Goal: Navigation & Orientation: Find specific page/section

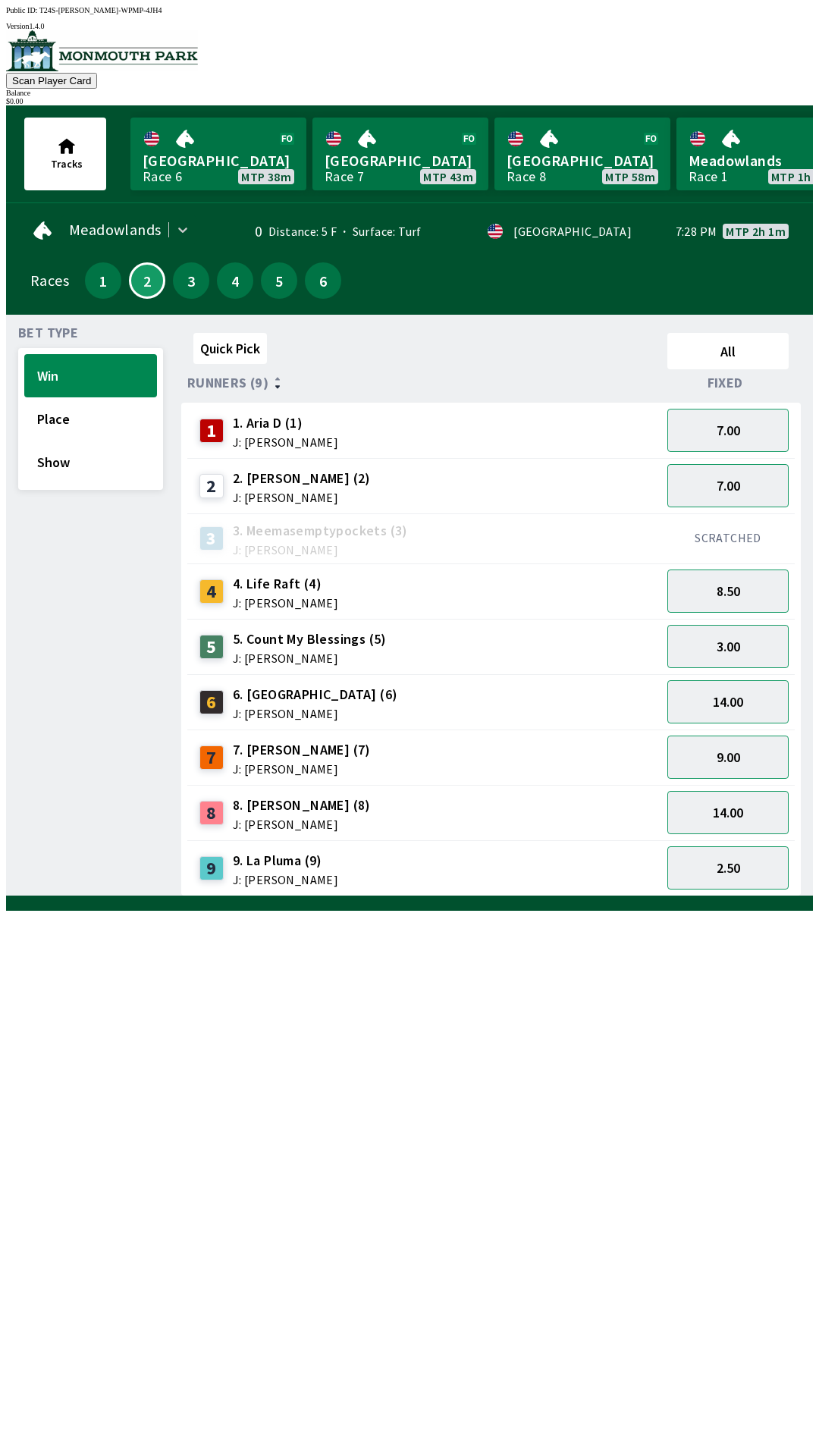
scroll to position [0, 721]
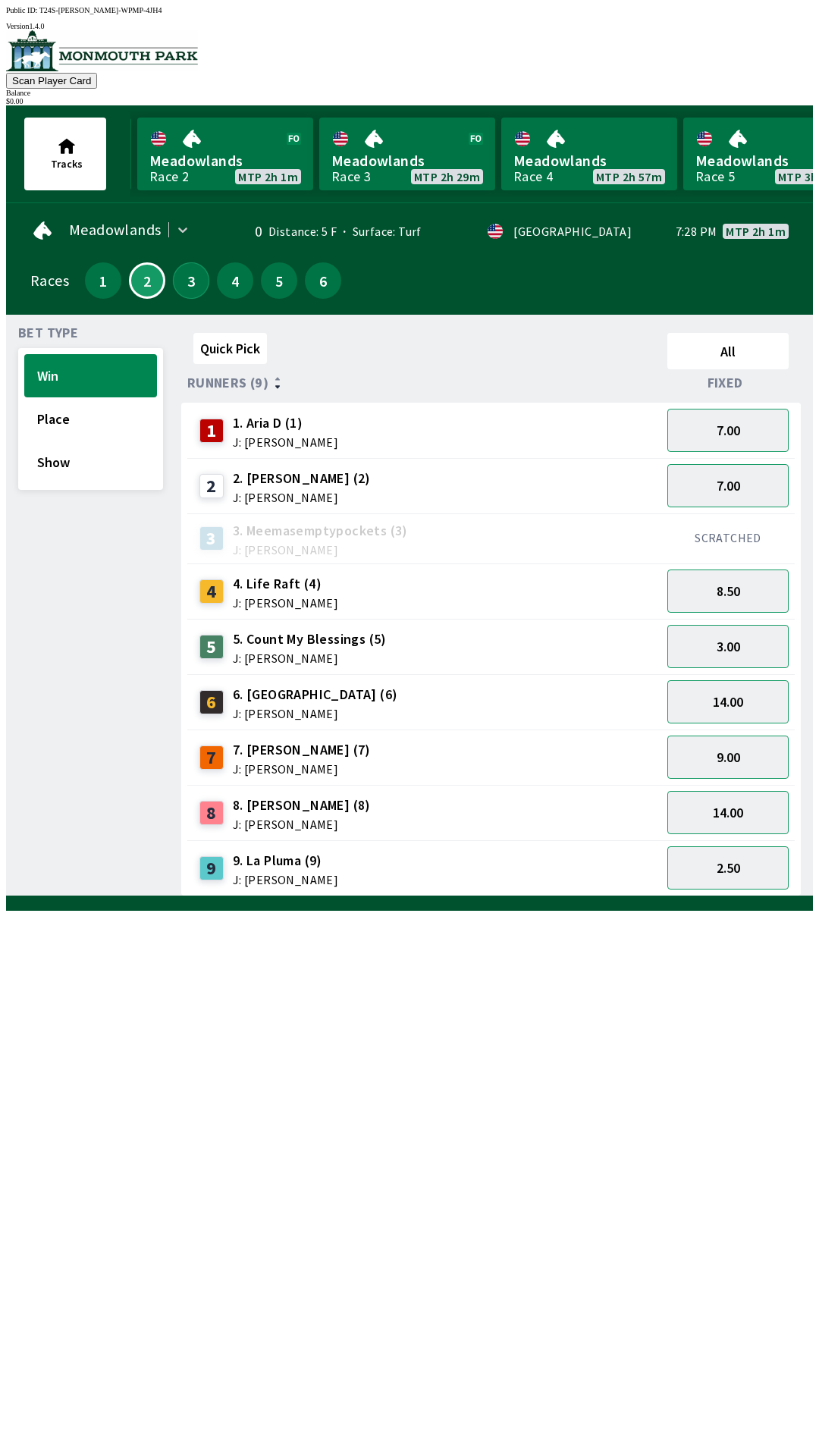
click at [179, 286] on button "3" at bounding box center [191, 280] width 36 height 36
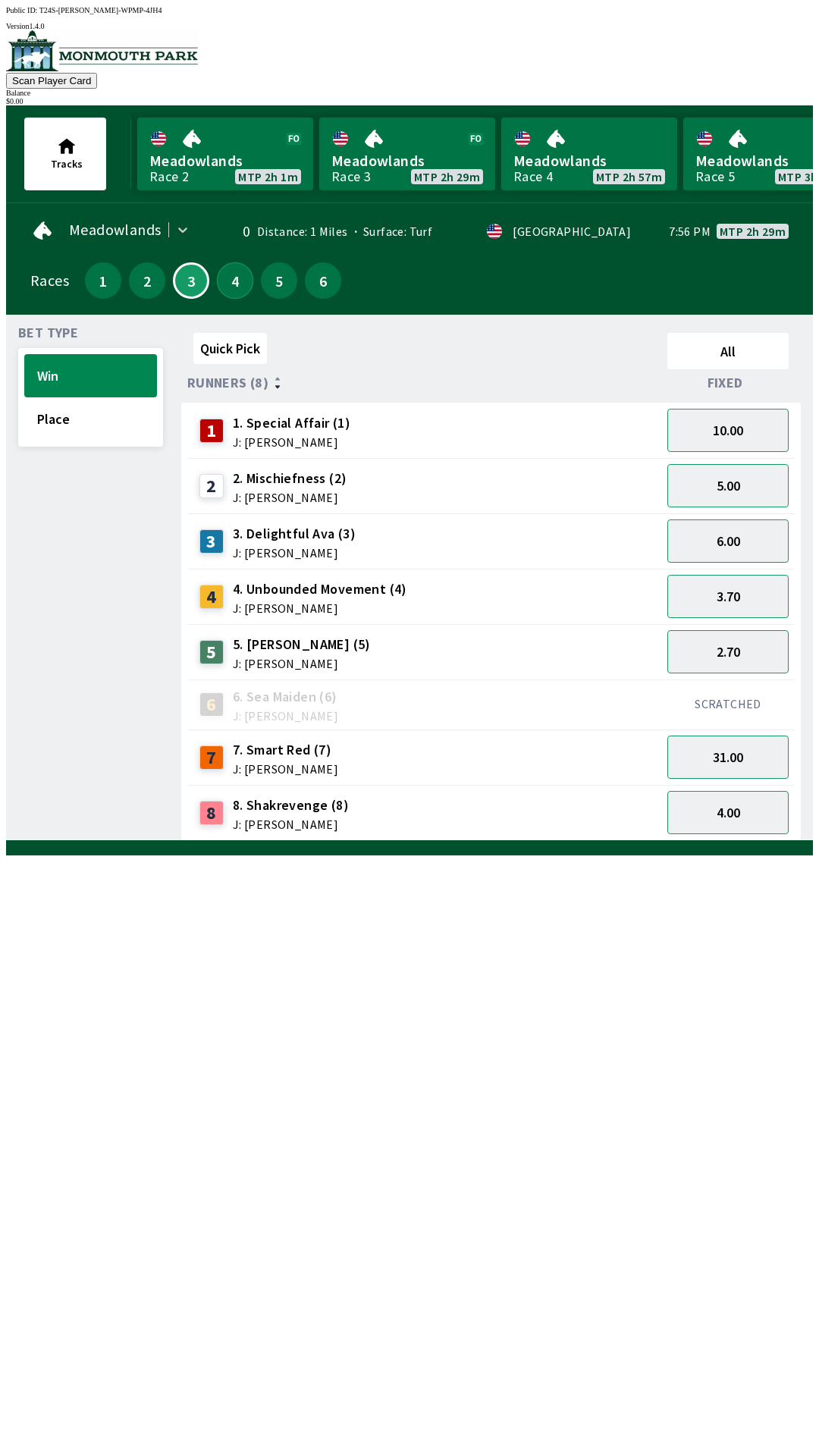
click at [218, 280] on button "4" at bounding box center [235, 280] width 36 height 36
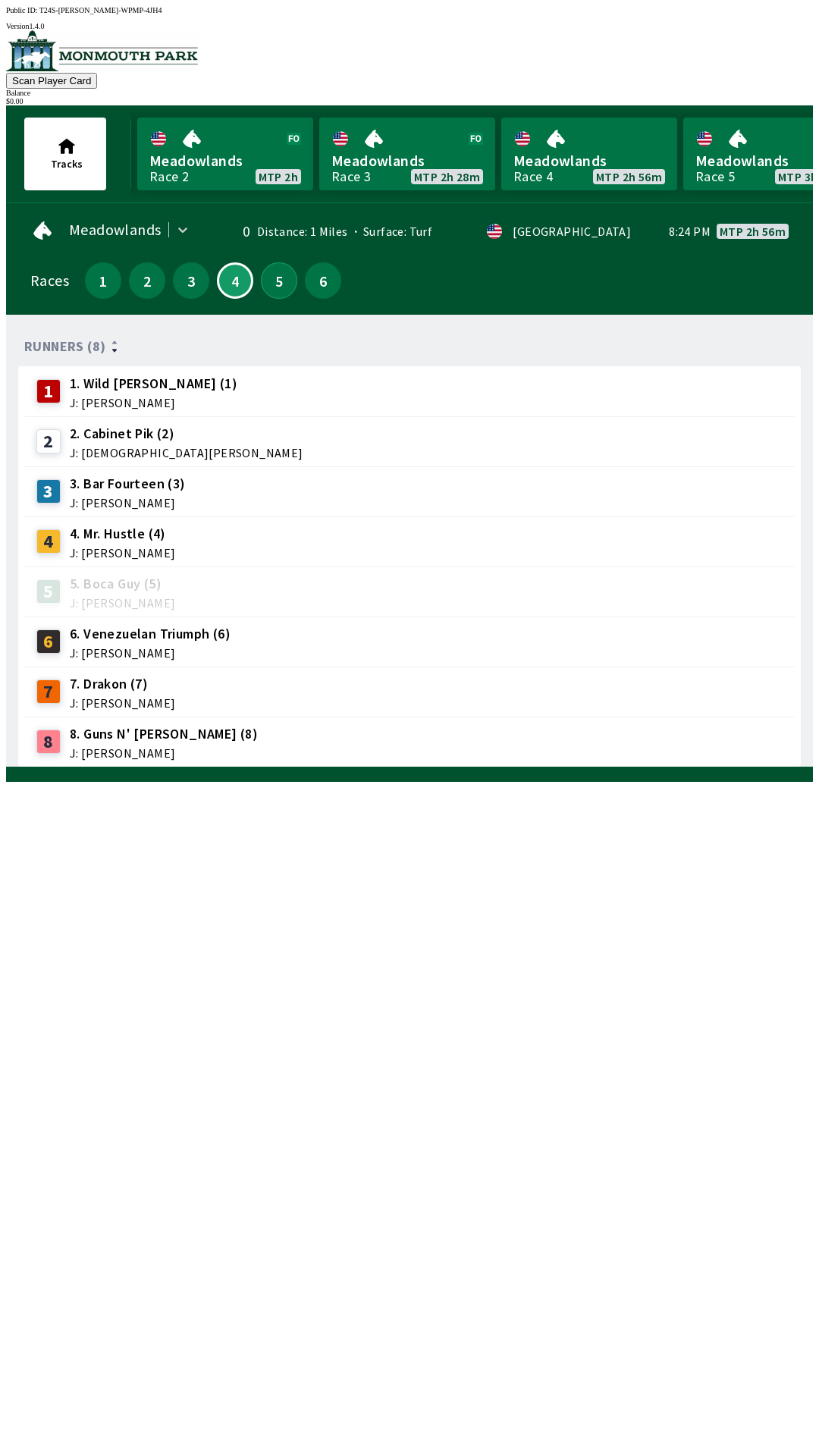
click at [265, 282] on button "5" at bounding box center [279, 280] width 36 height 36
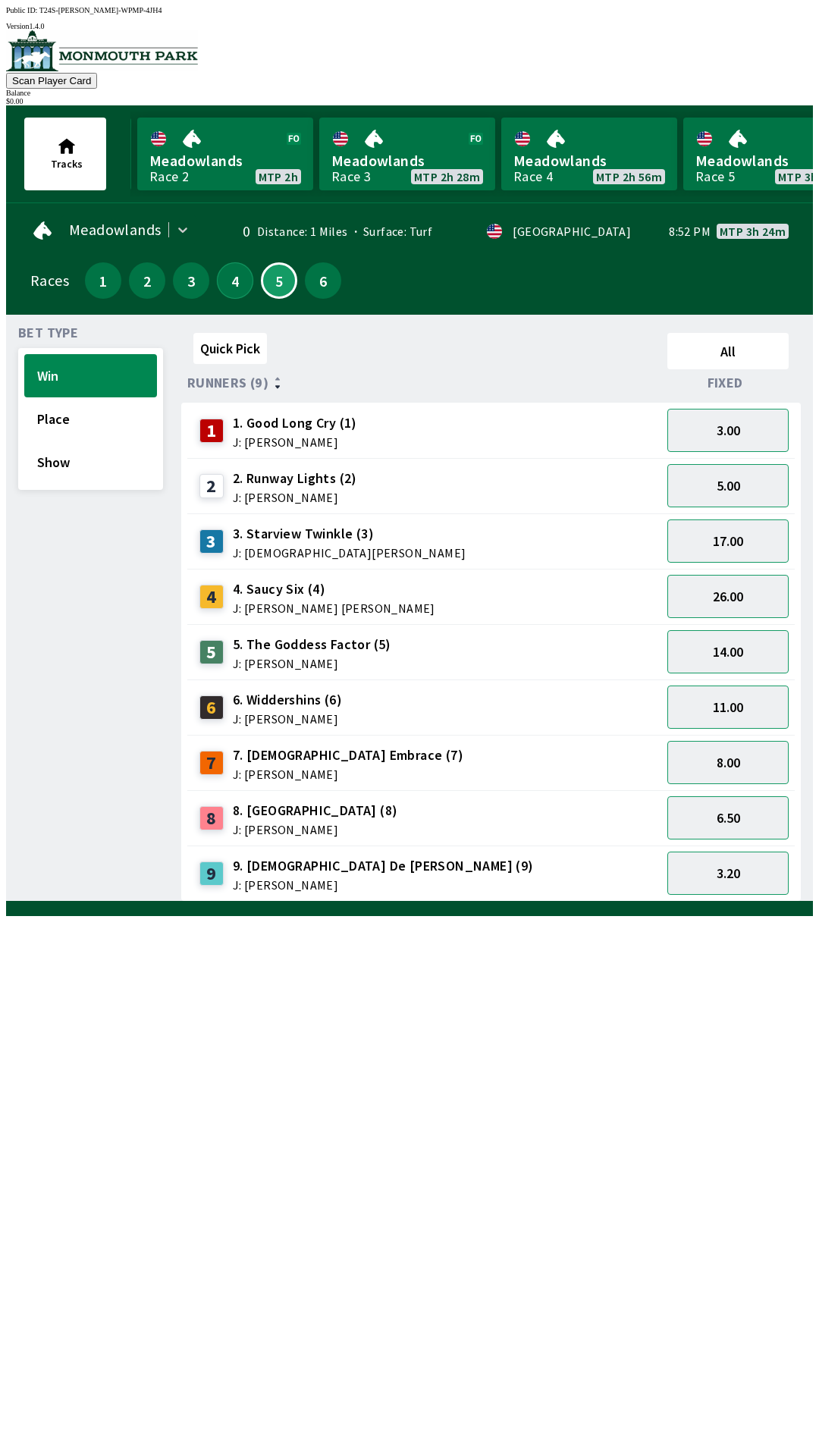
click at [236, 282] on button "4" at bounding box center [235, 280] width 36 height 36
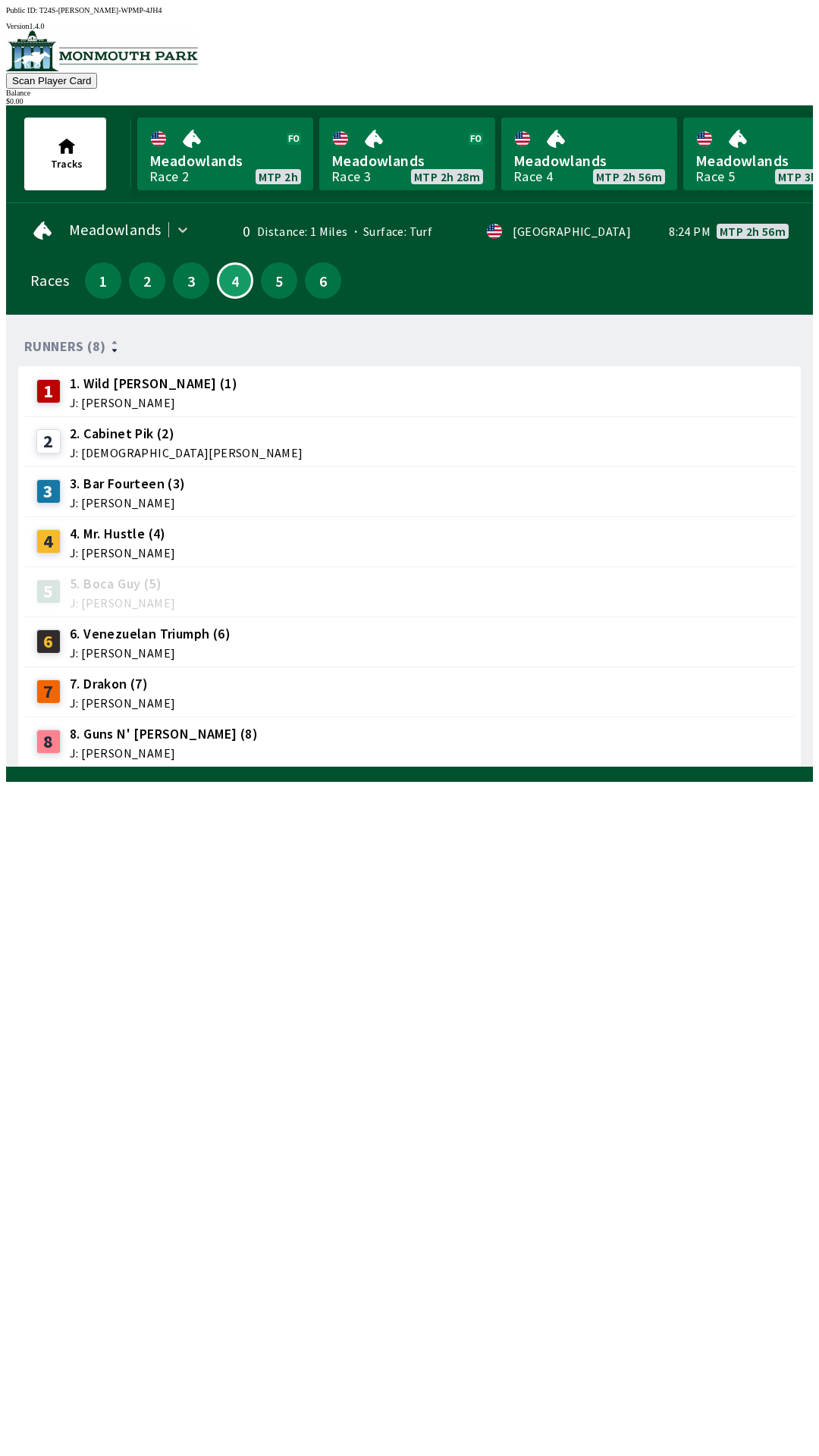
click at [266, 289] on div "5" at bounding box center [279, 280] width 36 height 36
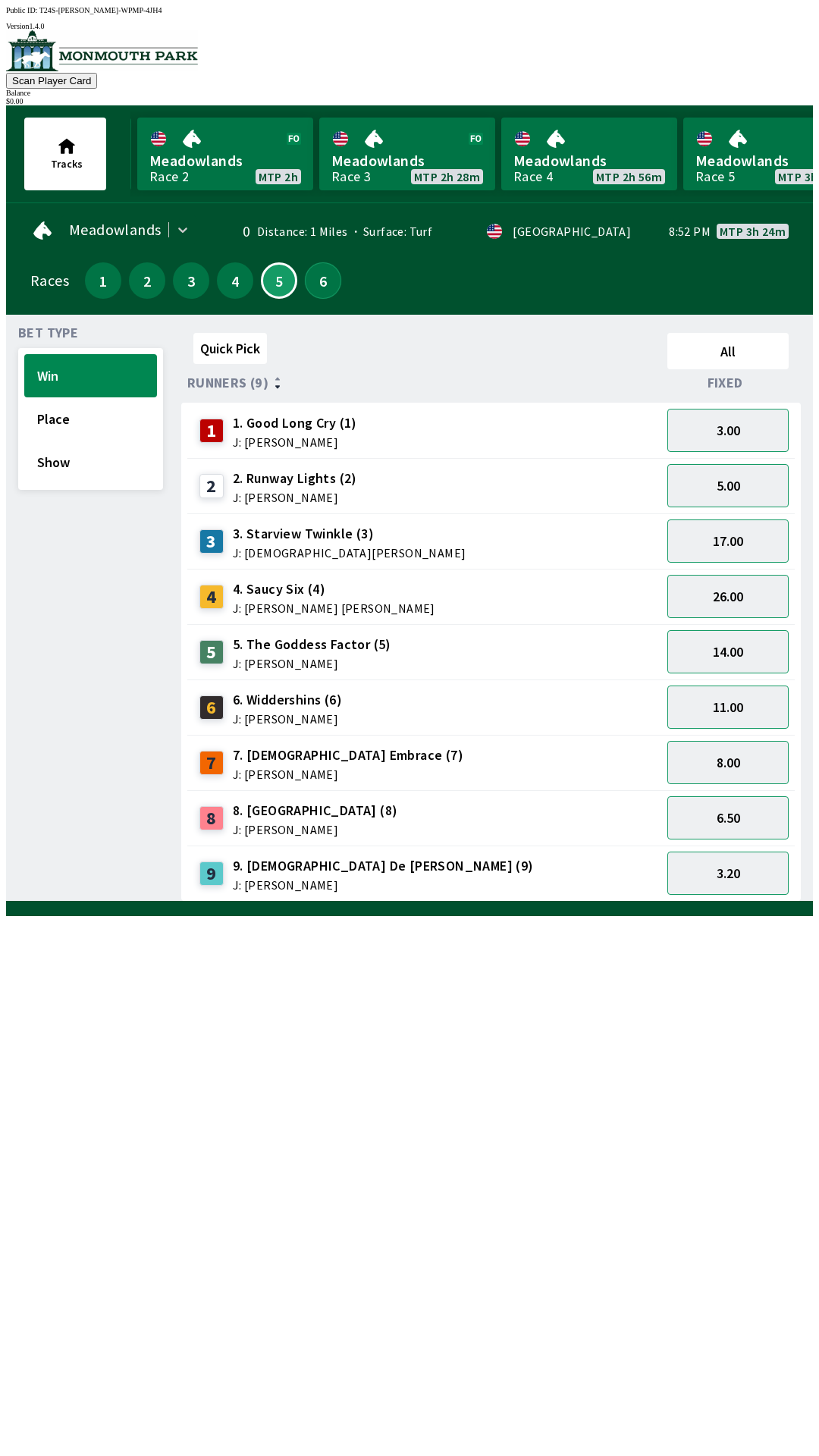
click at [323, 284] on button "6" at bounding box center [323, 280] width 36 height 36
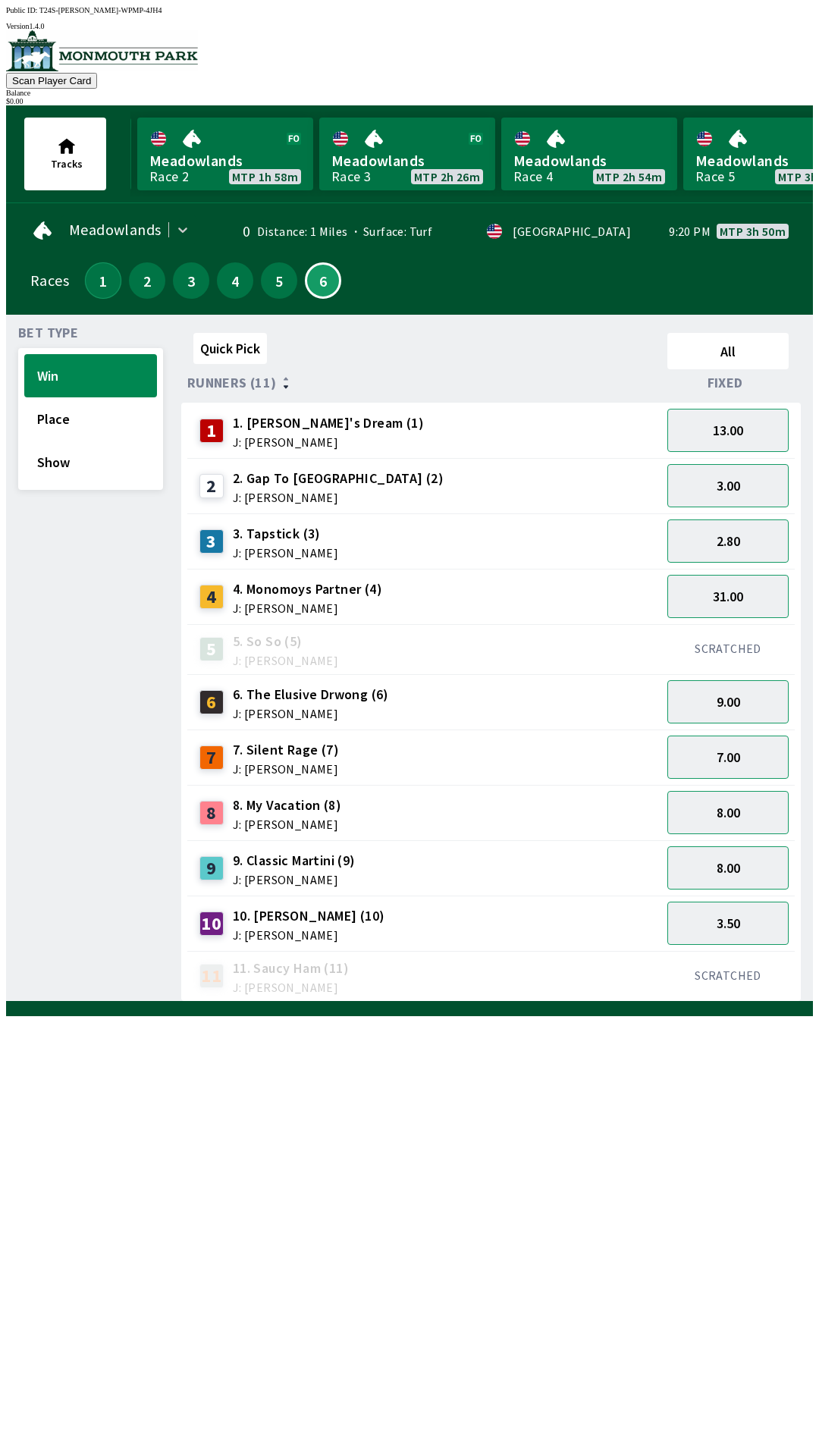
click at [105, 285] on button "1" at bounding box center [103, 280] width 36 height 36
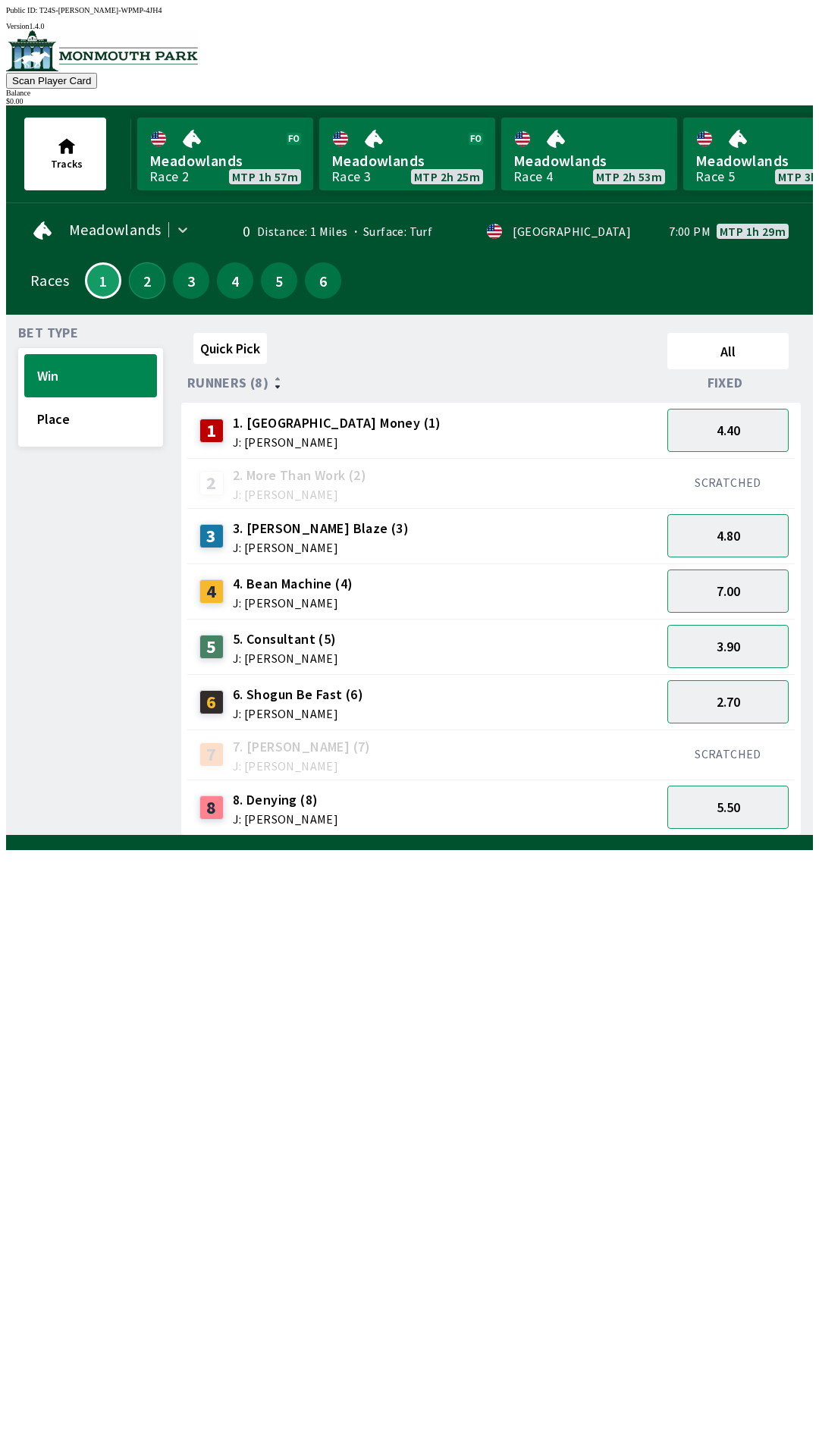
click at [142, 272] on button "2" at bounding box center [147, 280] width 36 height 36
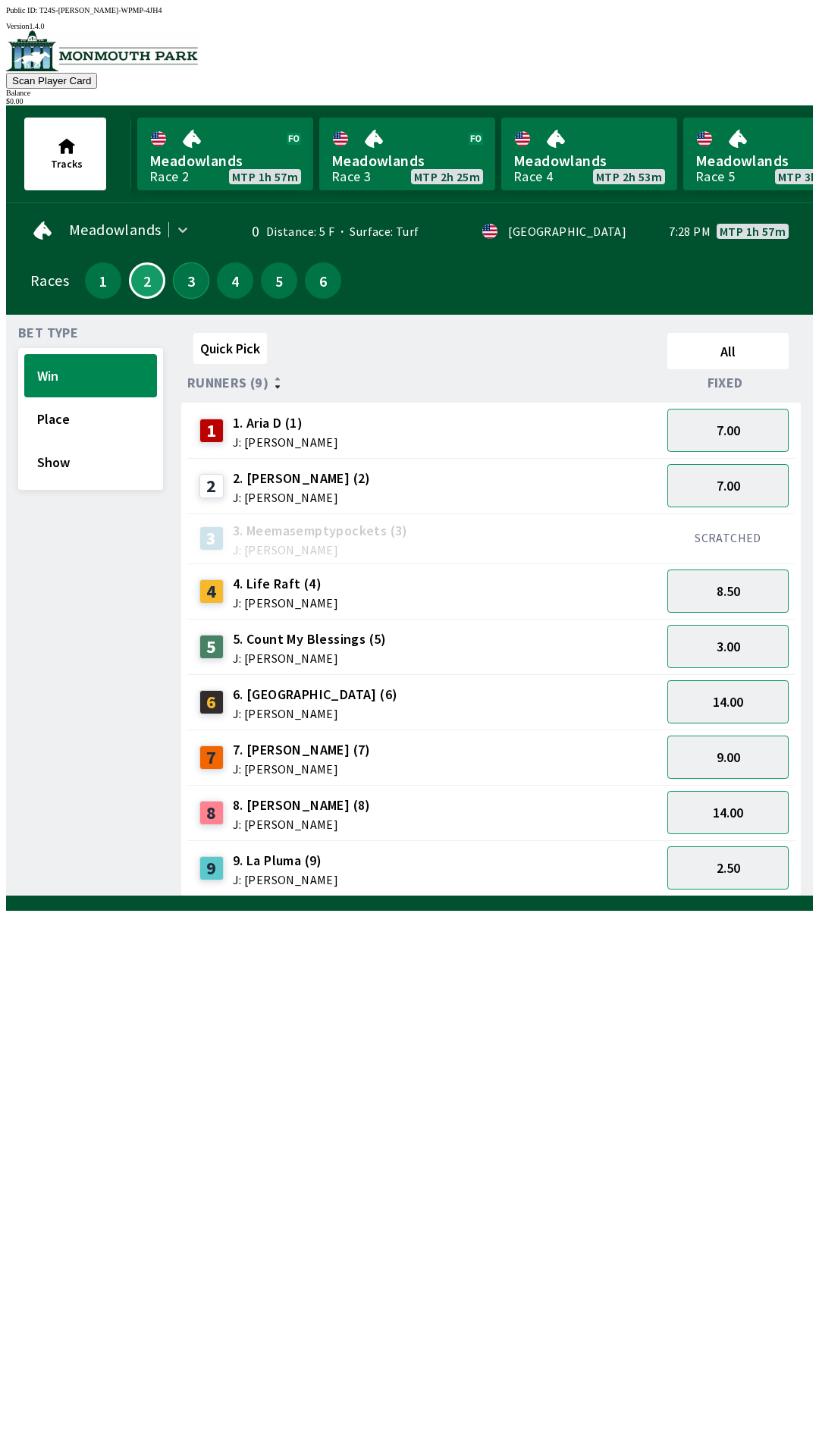
click at [193, 282] on button "3" at bounding box center [191, 280] width 36 height 36
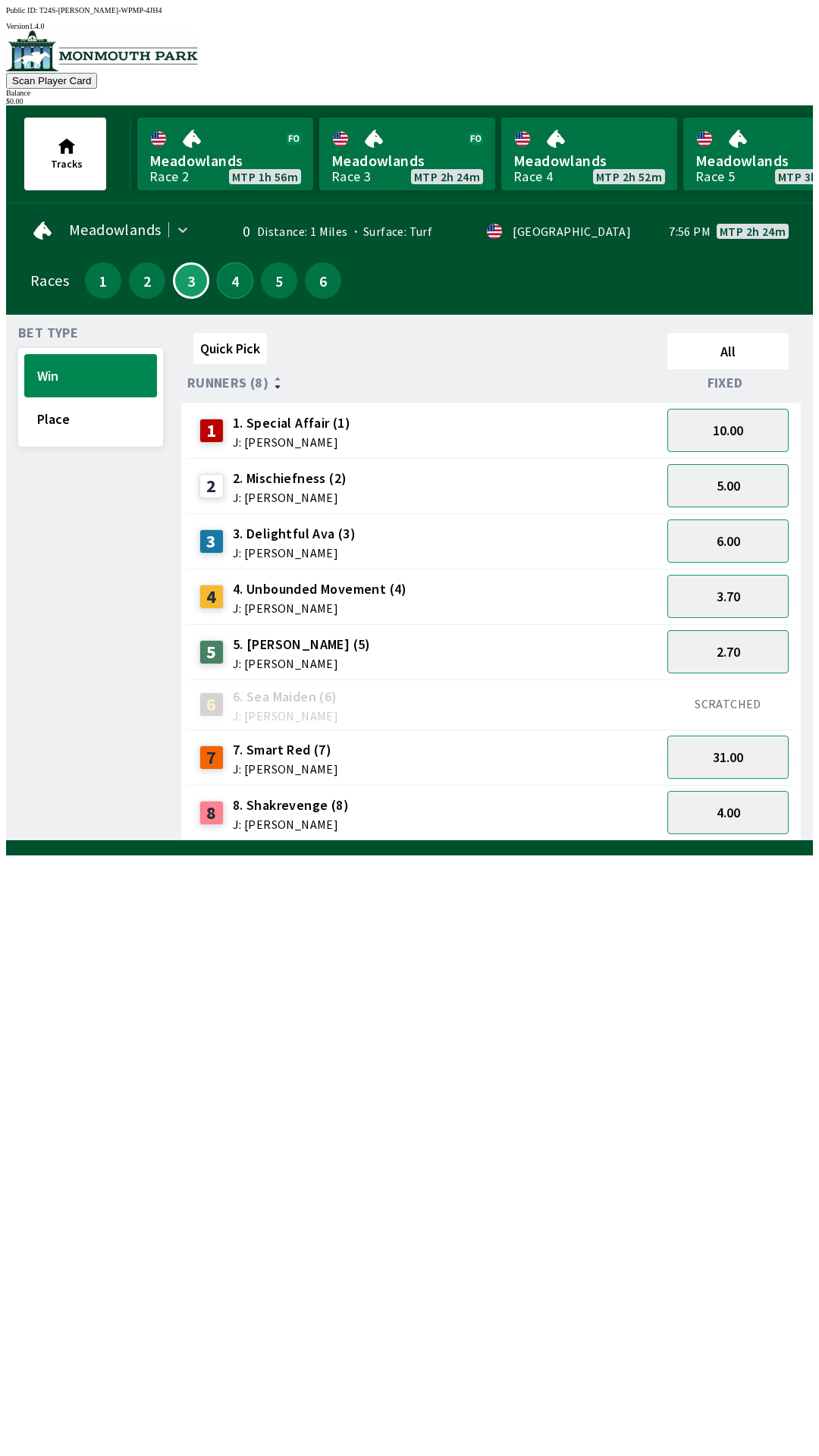
click at [228, 279] on button "4" at bounding box center [235, 280] width 36 height 36
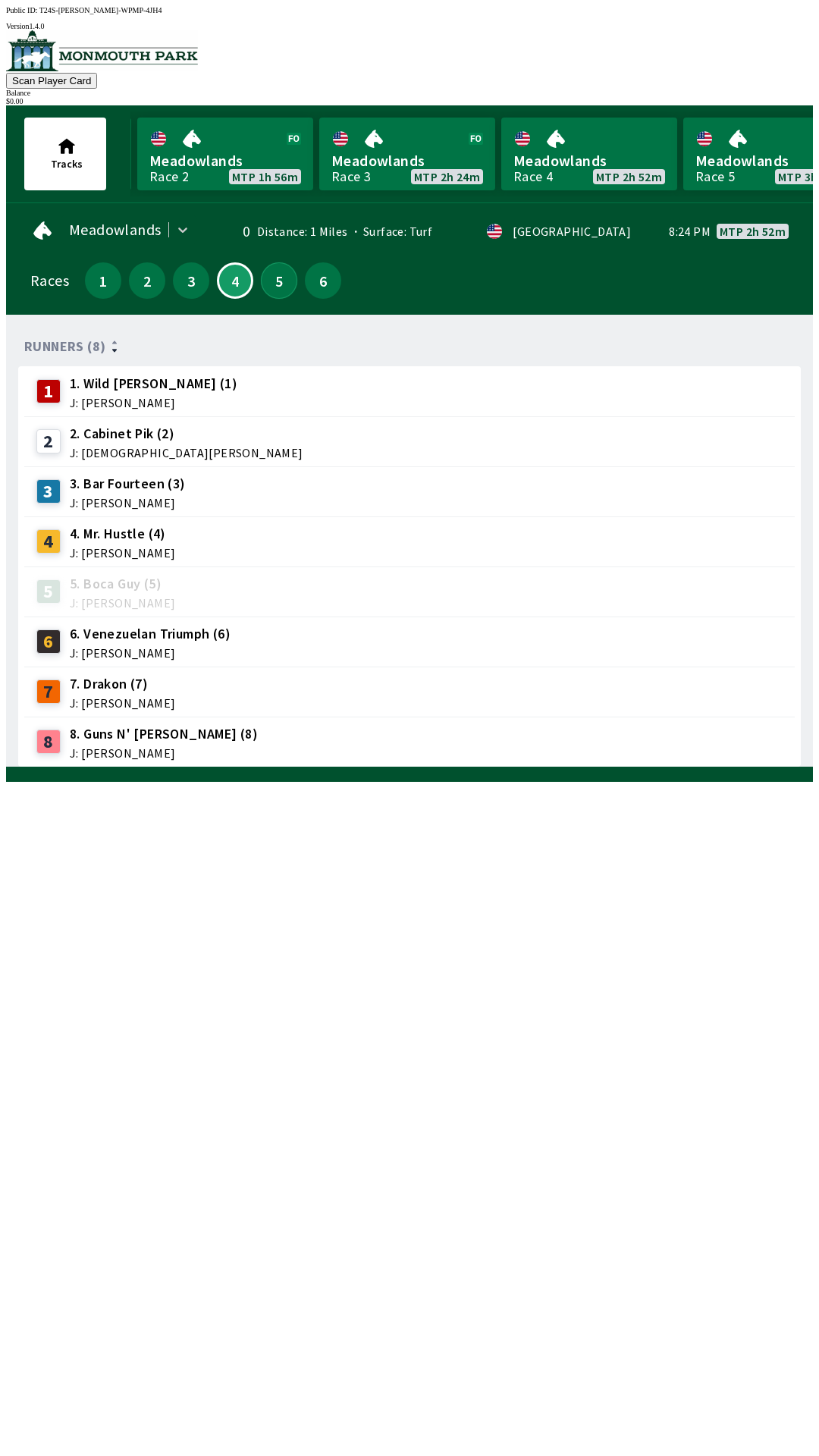
click at [271, 279] on button "5" at bounding box center [279, 280] width 36 height 36
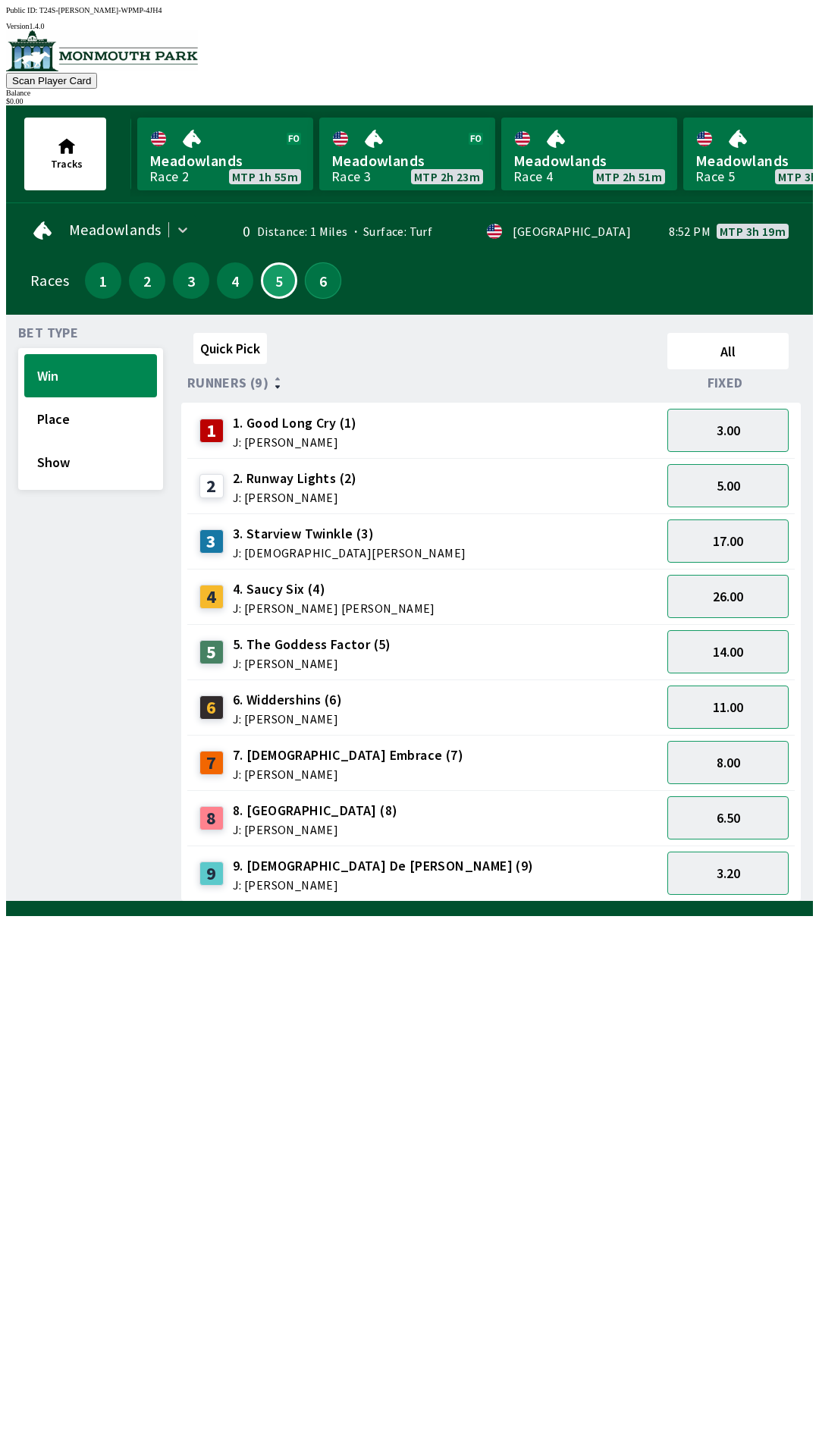
click at [330, 276] on button "6" at bounding box center [323, 280] width 36 height 36
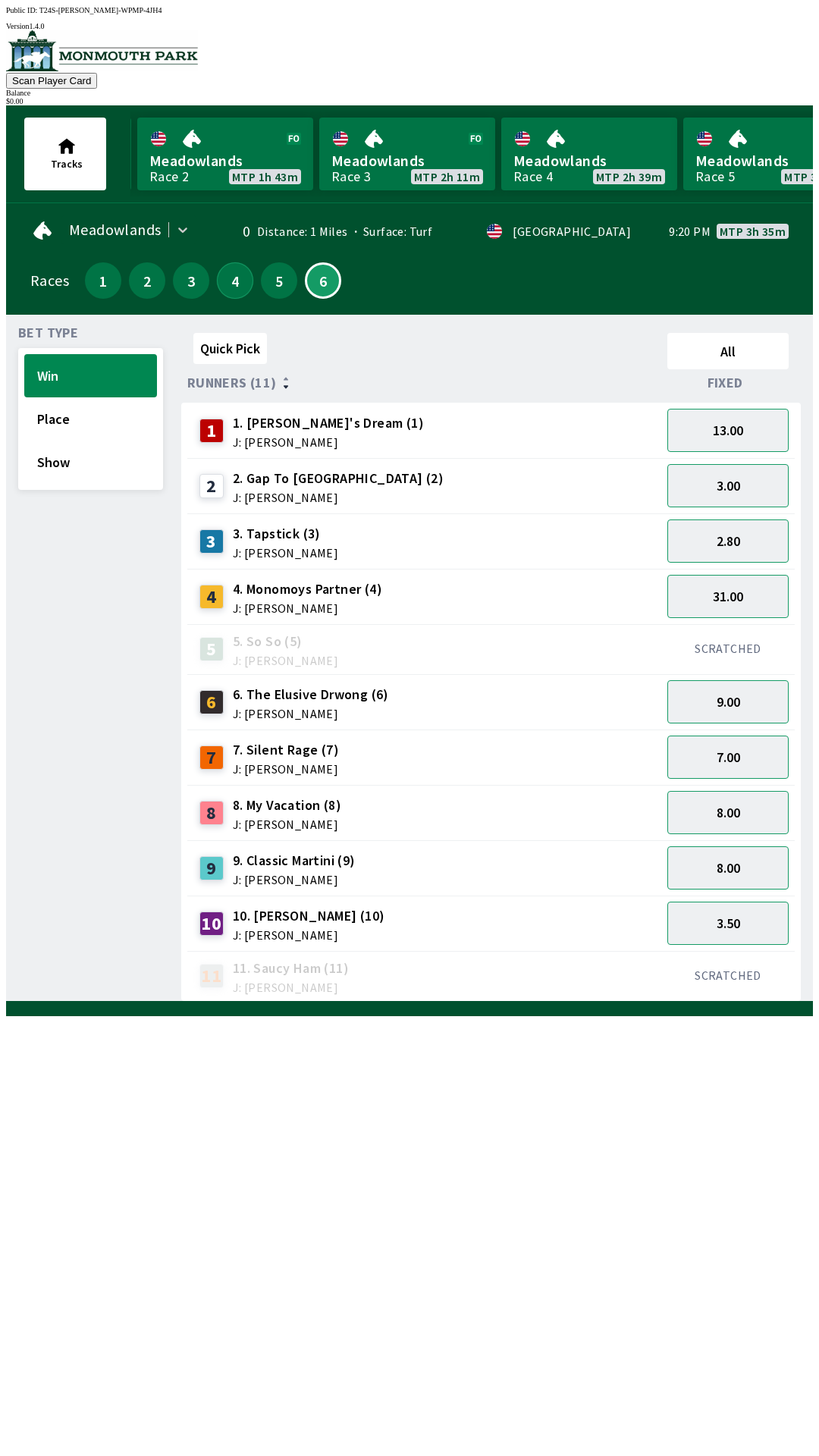
click at [221, 275] on button "4" at bounding box center [235, 280] width 36 height 36
